Goal: Navigation & Orientation: Find specific page/section

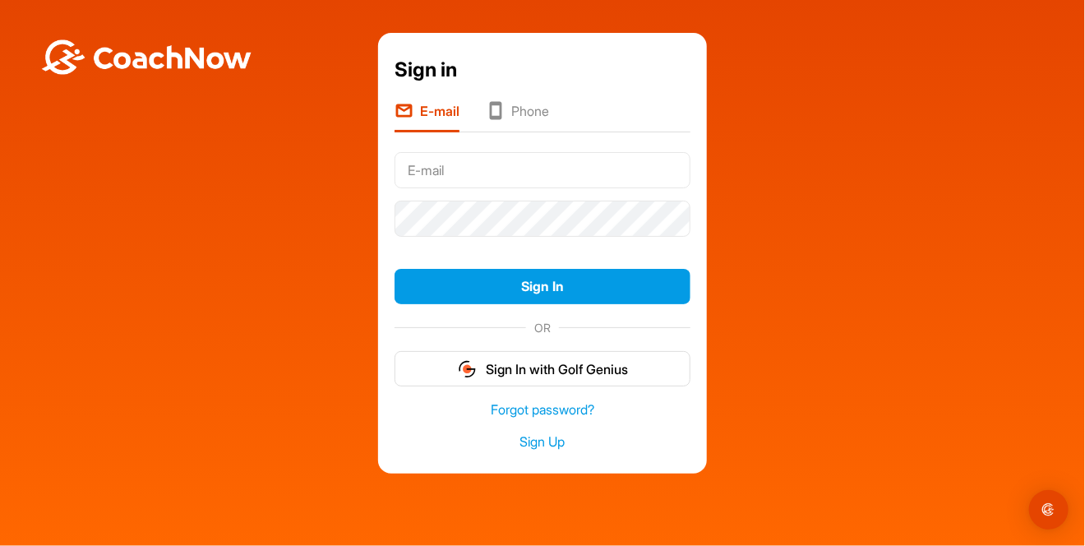
click at [463, 169] on input "text" at bounding box center [542, 170] width 296 height 36
type input "[EMAIL_ADDRESS][DOMAIN_NAME]"
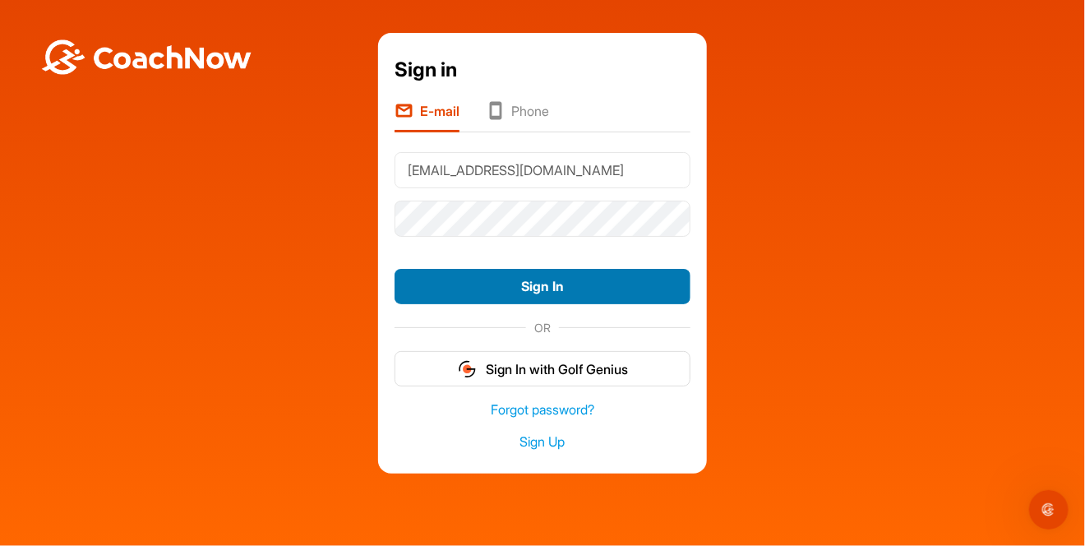
click at [468, 288] on button "Sign In" at bounding box center [542, 286] width 296 height 35
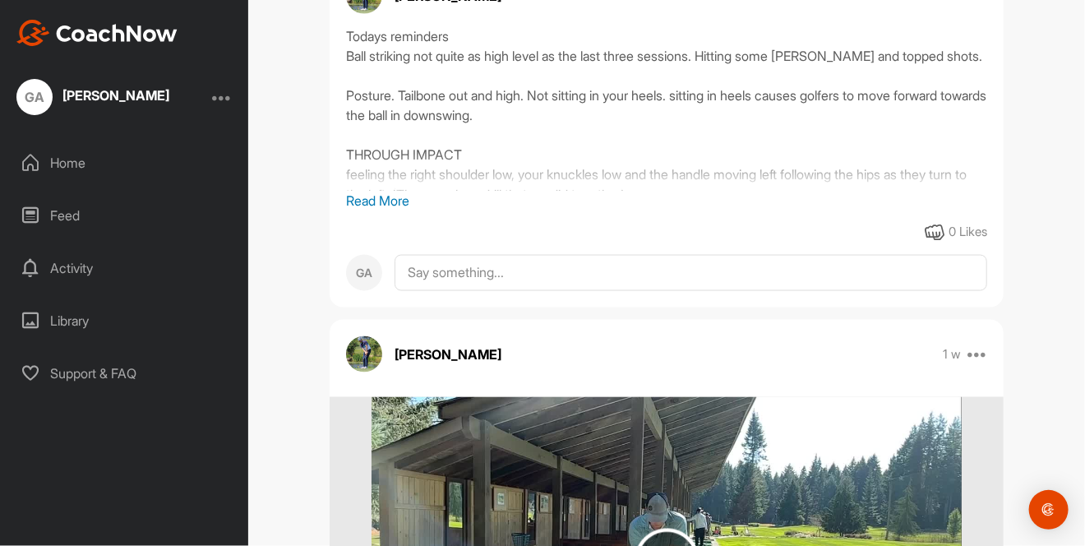
scroll to position [794, 0]
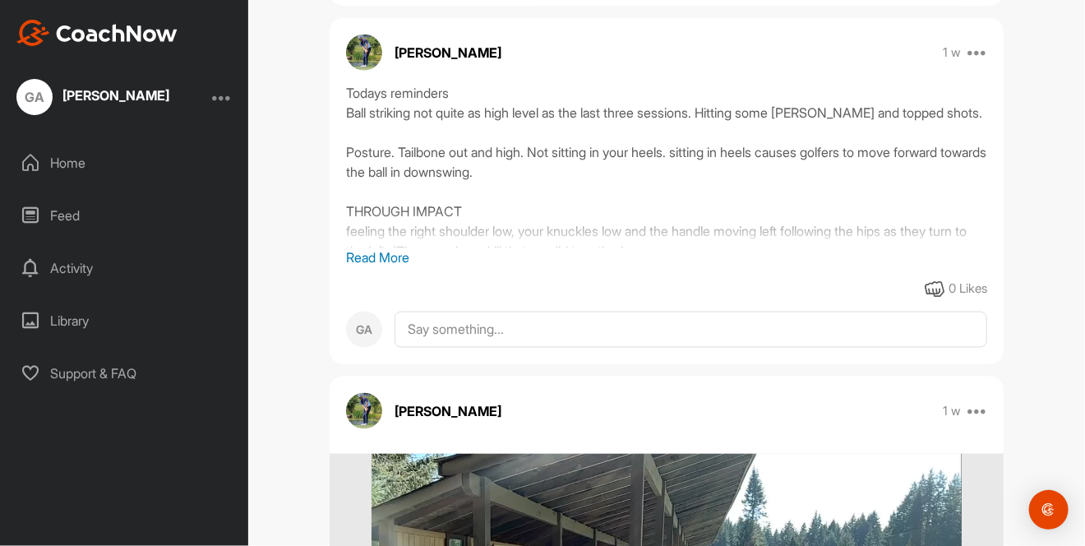
click at [391, 256] on p "Read More" at bounding box center [666, 257] width 641 height 20
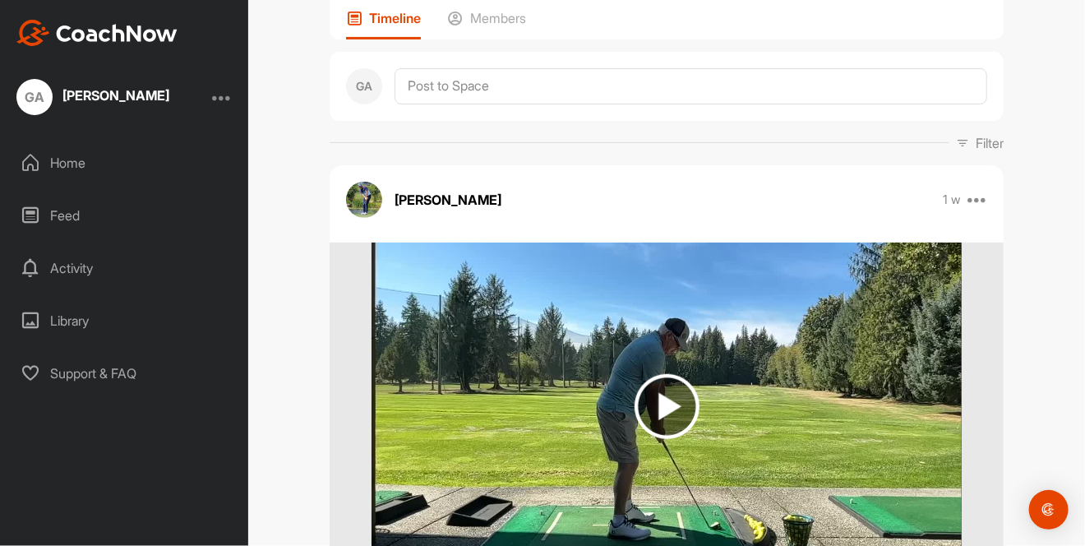
scroll to position [340, 0]
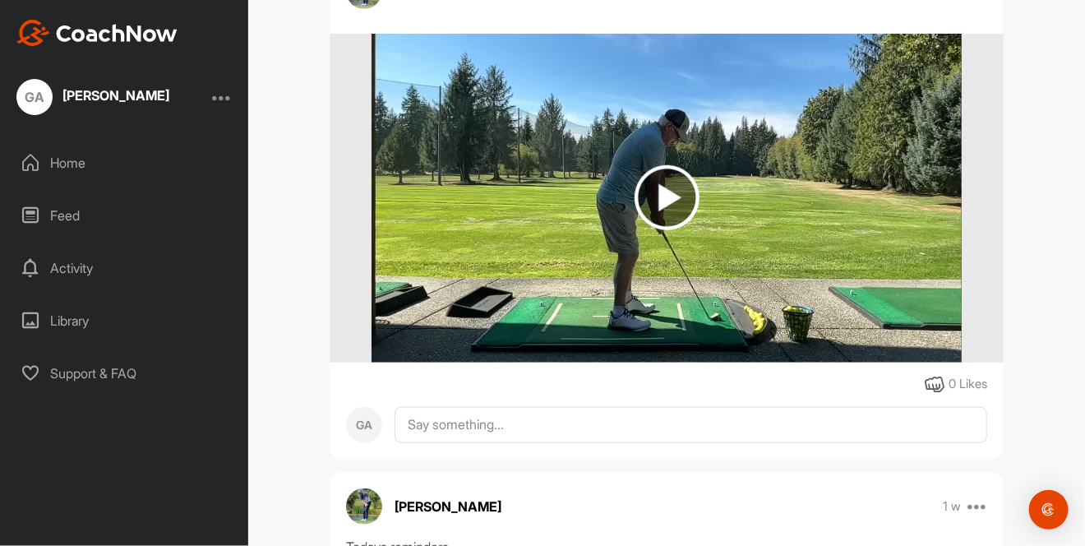
click at [647, 205] on img at bounding box center [666, 197] width 65 height 65
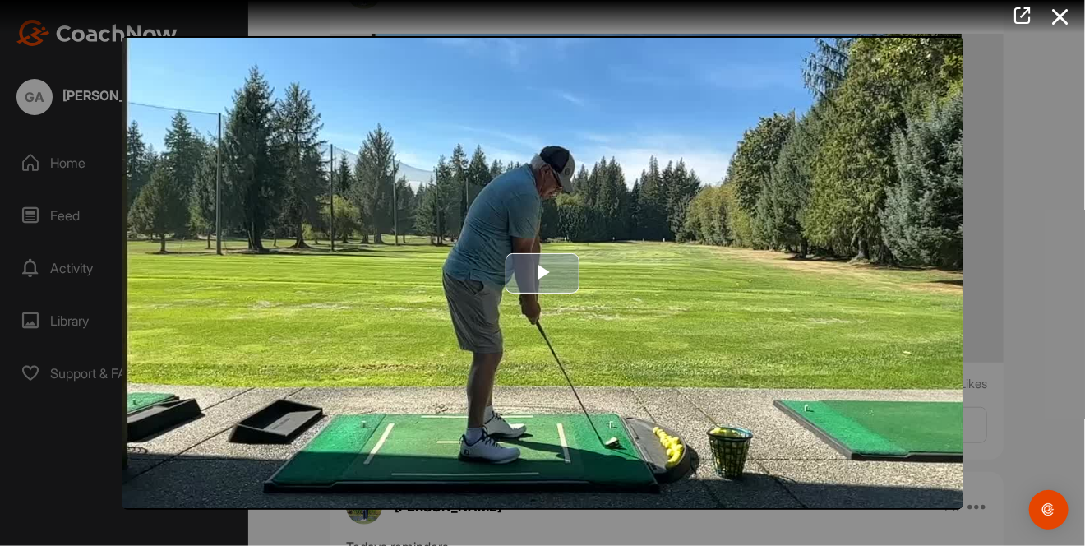
drag, startPoint x: 537, startPoint y: 273, endPoint x: 648, endPoint y: 276, distance: 110.2
click at [542, 273] on span "Video Player" at bounding box center [542, 273] width 0 height 0
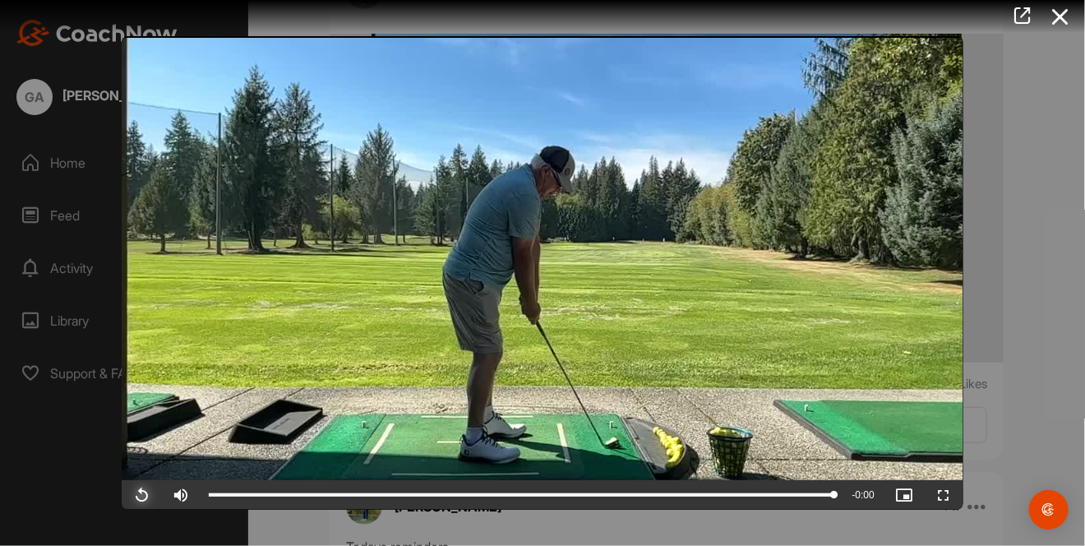
click at [136, 495] on span "Video Player" at bounding box center [141, 495] width 39 height 0
click at [132, 495] on span "Video Player" at bounding box center [141, 495] width 39 height 0
click at [143, 495] on span "Video Player" at bounding box center [141, 495] width 39 height 0
click at [139, 495] on span "Video Player" at bounding box center [141, 495] width 39 height 0
click at [1063, 14] on icon at bounding box center [1060, 17] width 38 height 30
